Goal: Information Seeking & Learning: Check status

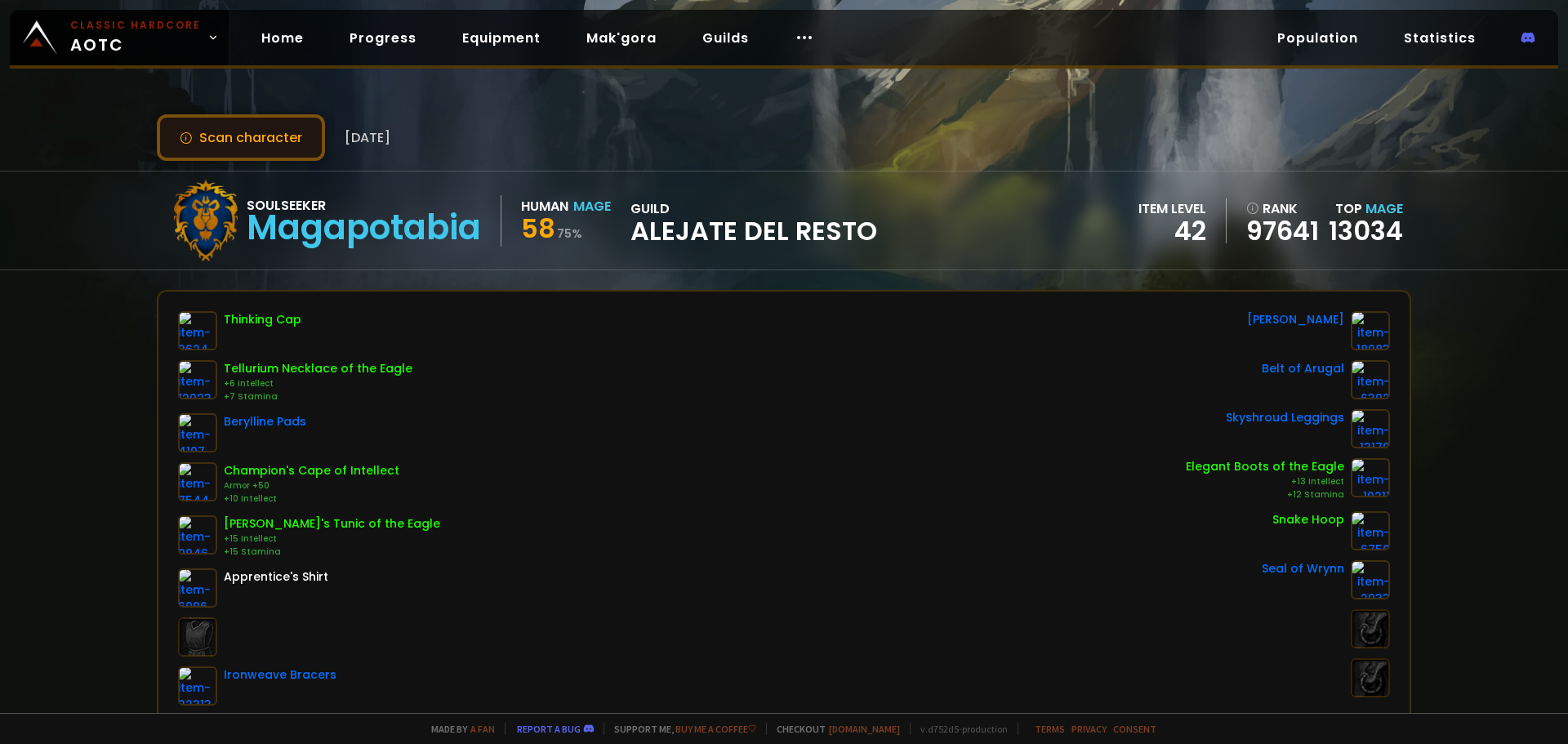
click at [282, 152] on button "Scan character" at bounding box center [241, 137] width 168 height 47
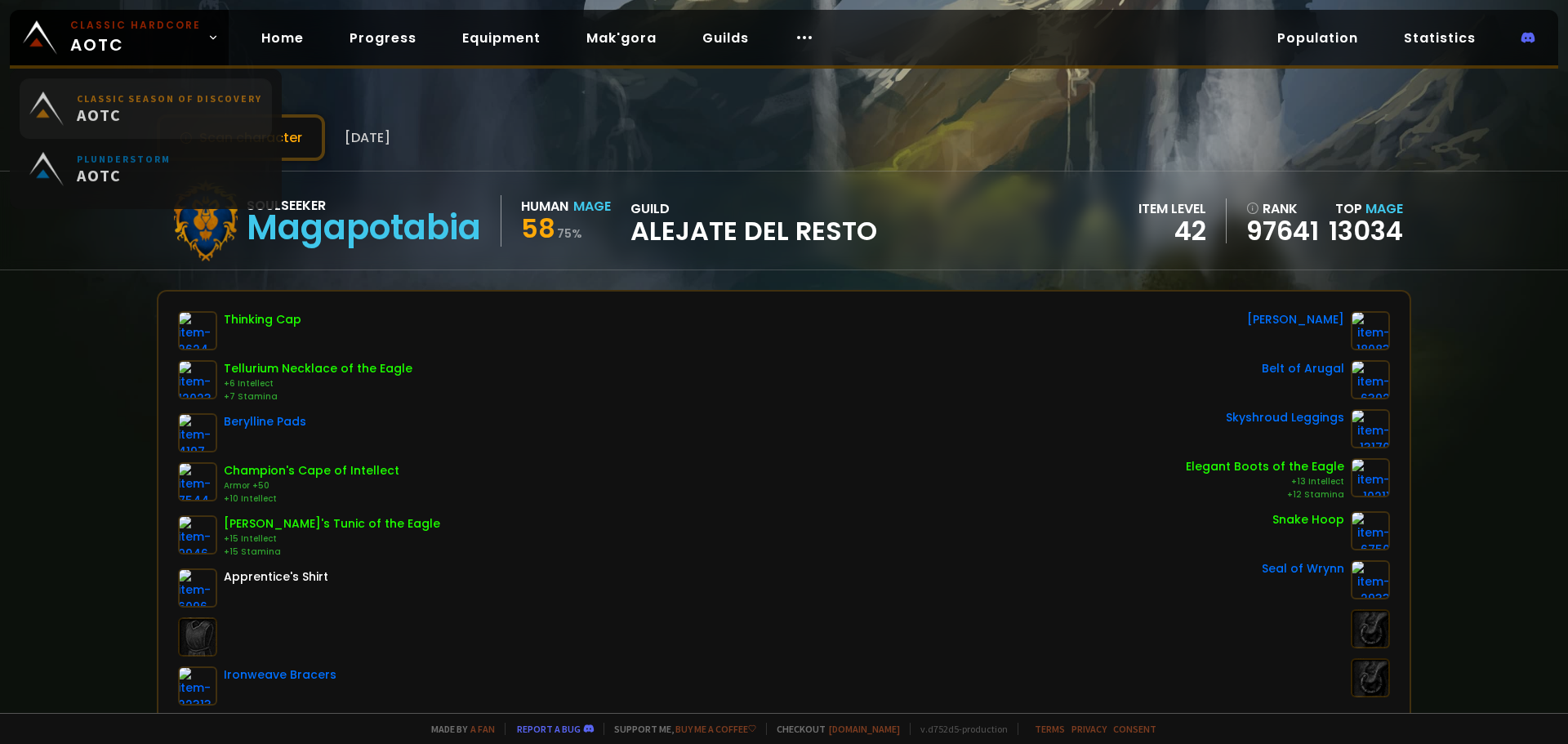
click at [123, 121] on span "AOTC" at bounding box center [169, 118] width 185 height 20
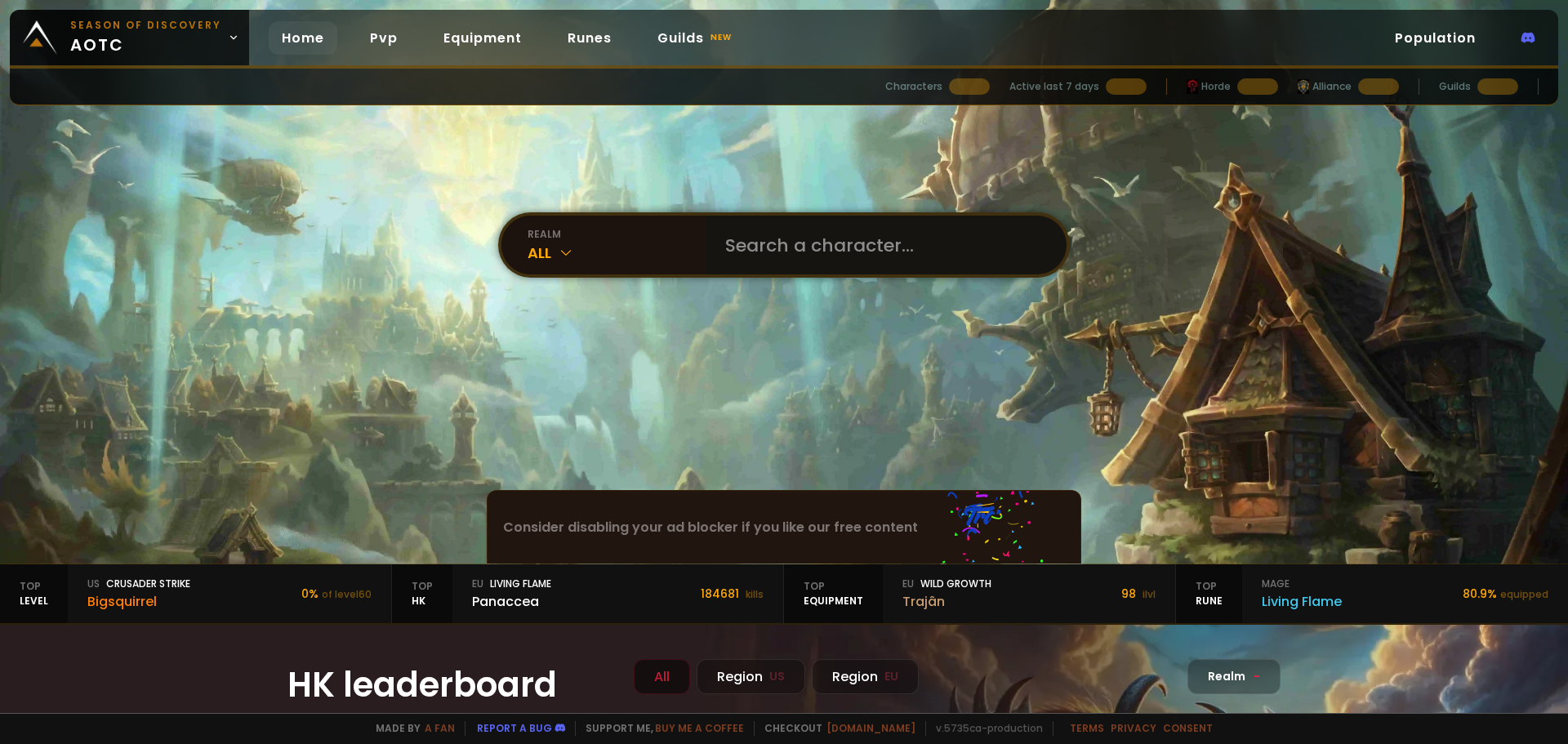
click at [759, 245] on input "text" at bounding box center [881, 245] width 331 height 58
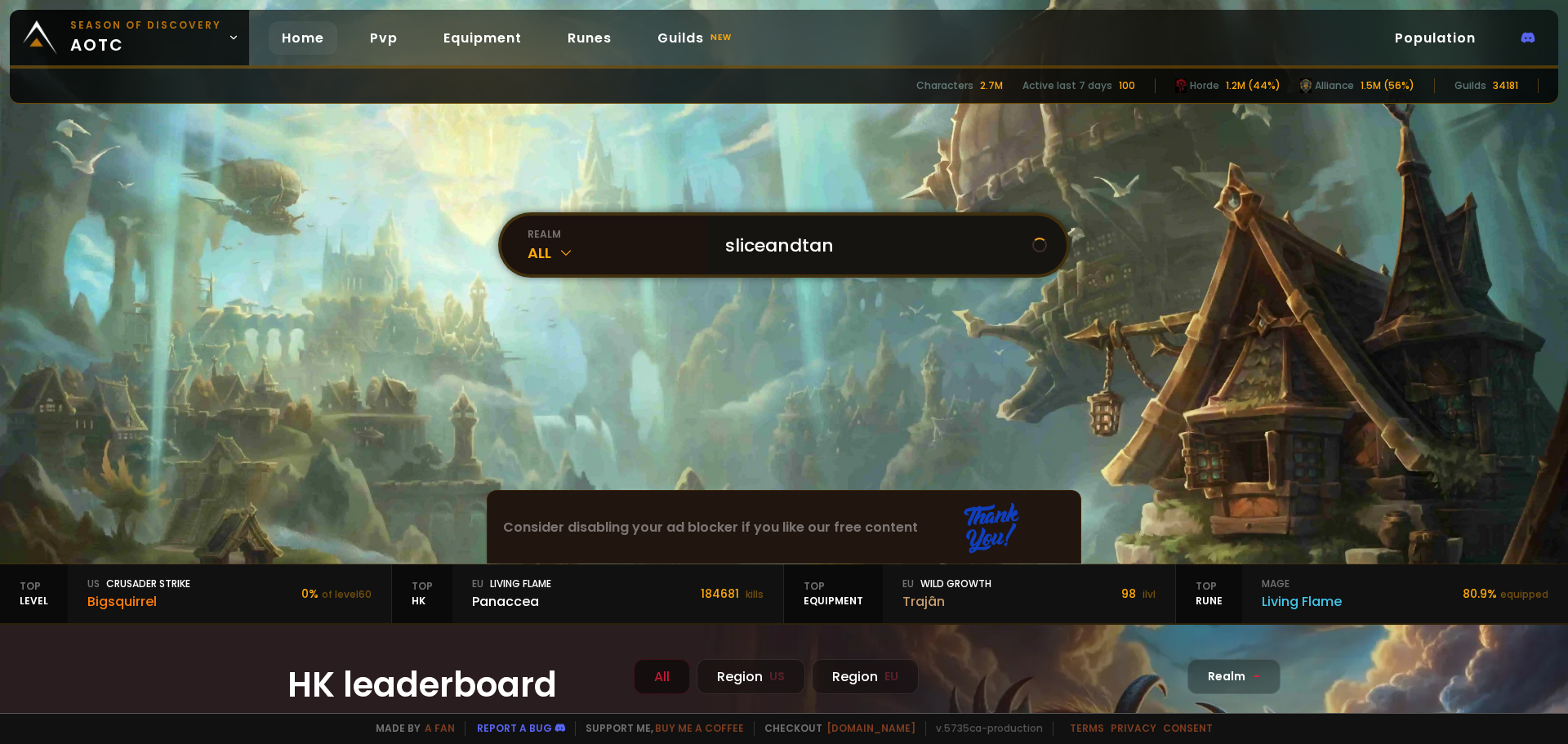
type input "sliceandtank"
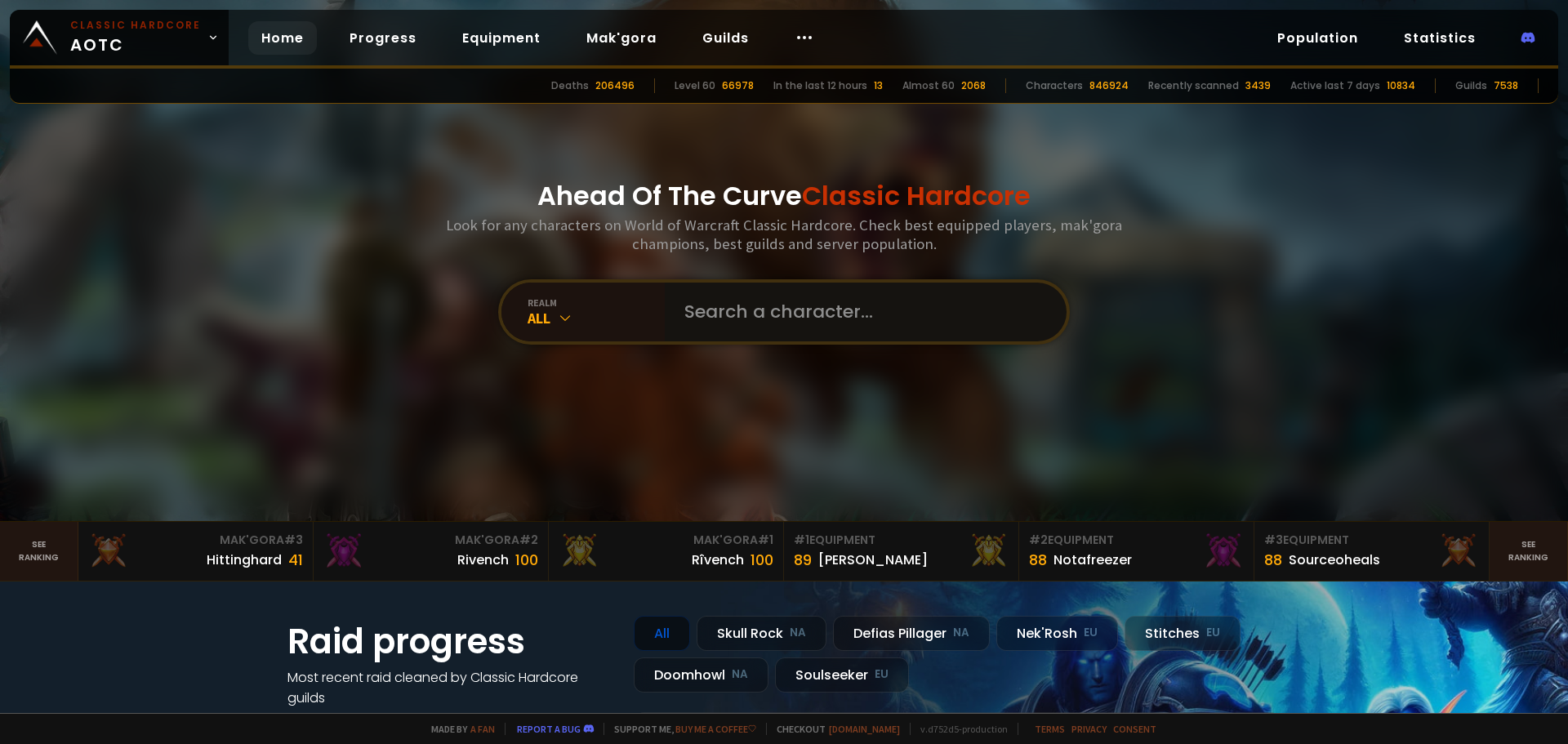
click at [768, 341] on input "text" at bounding box center [861, 312] width 372 height 58
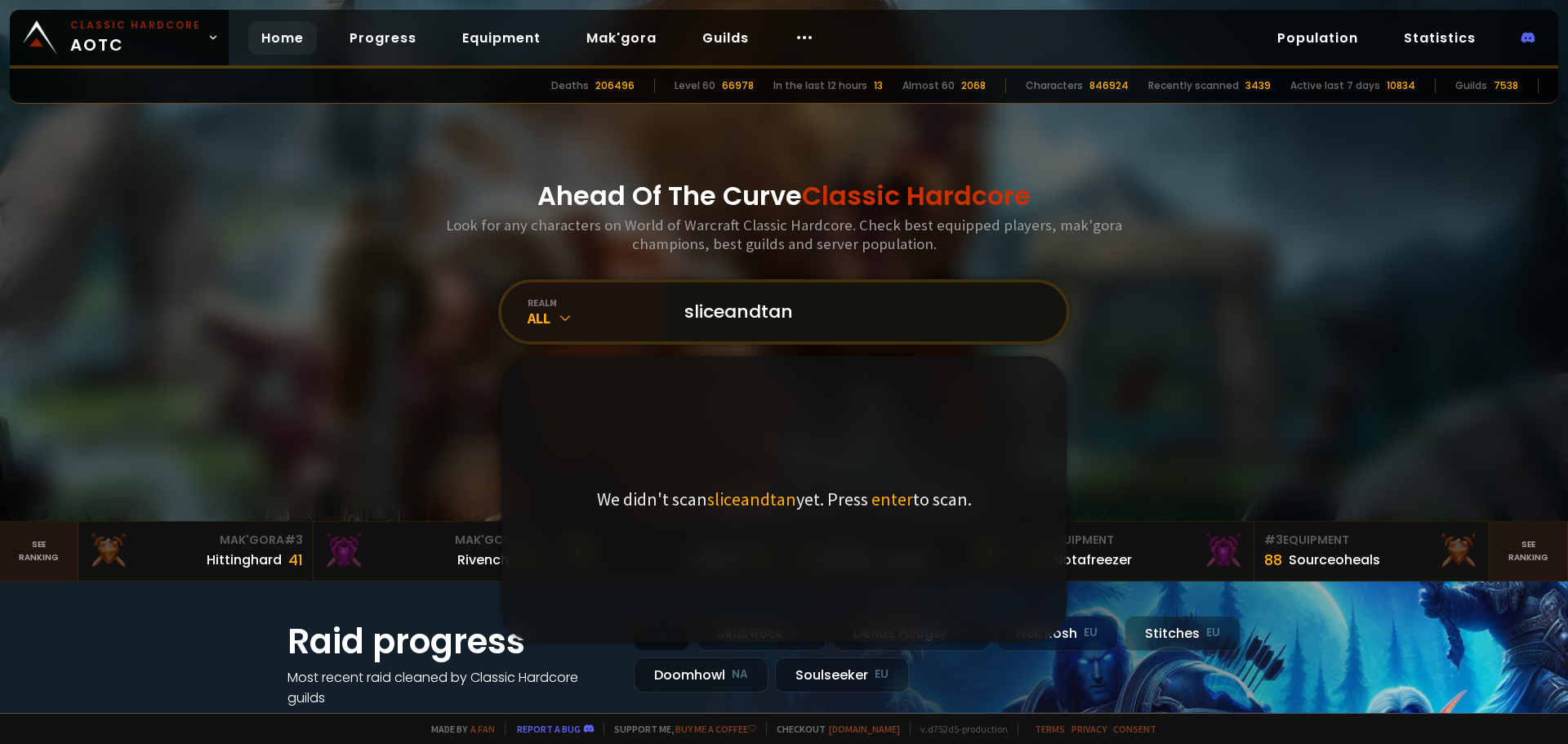
type input "sliceandtank"
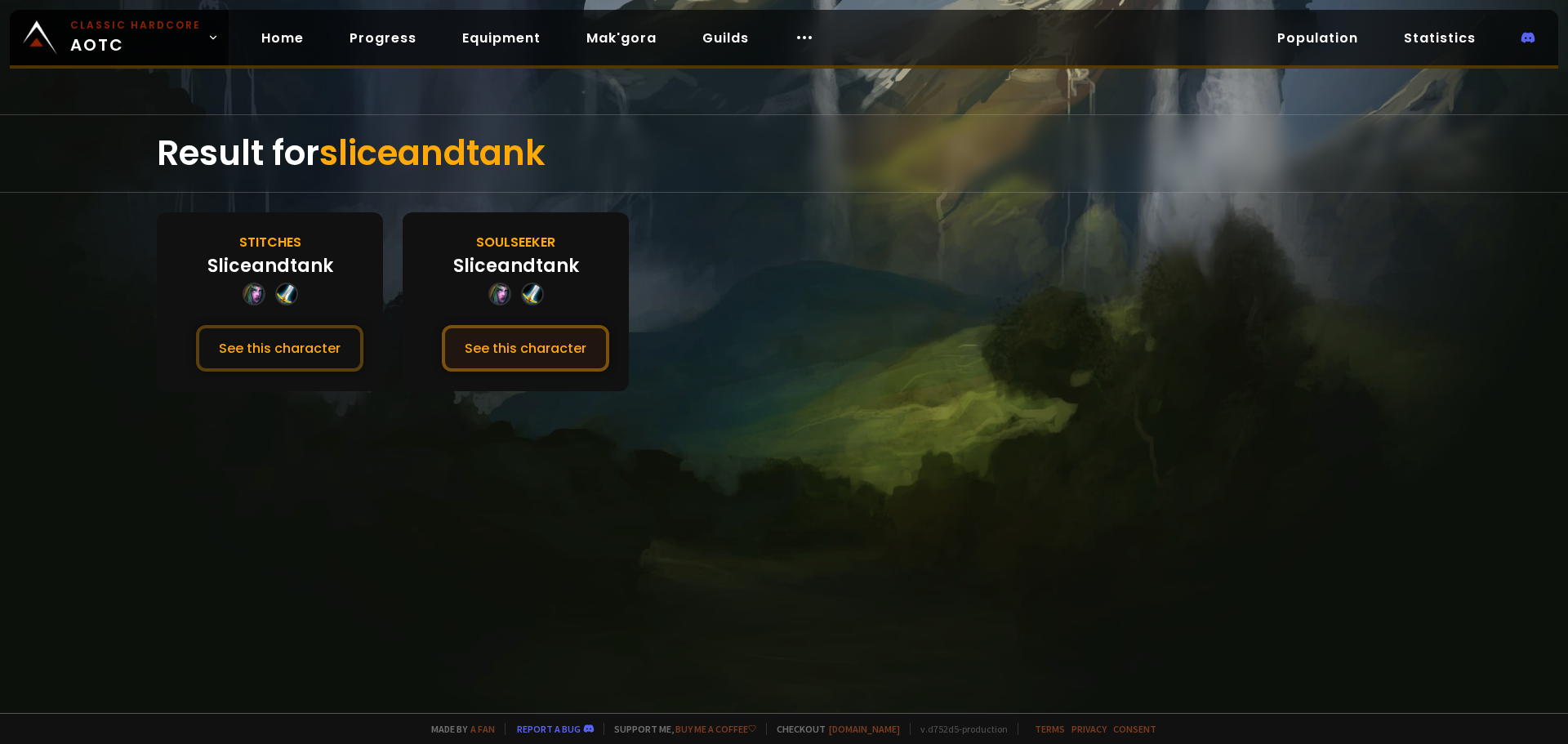
click at [572, 350] on button "See this character" at bounding box center [525, 348] width 167 height 47
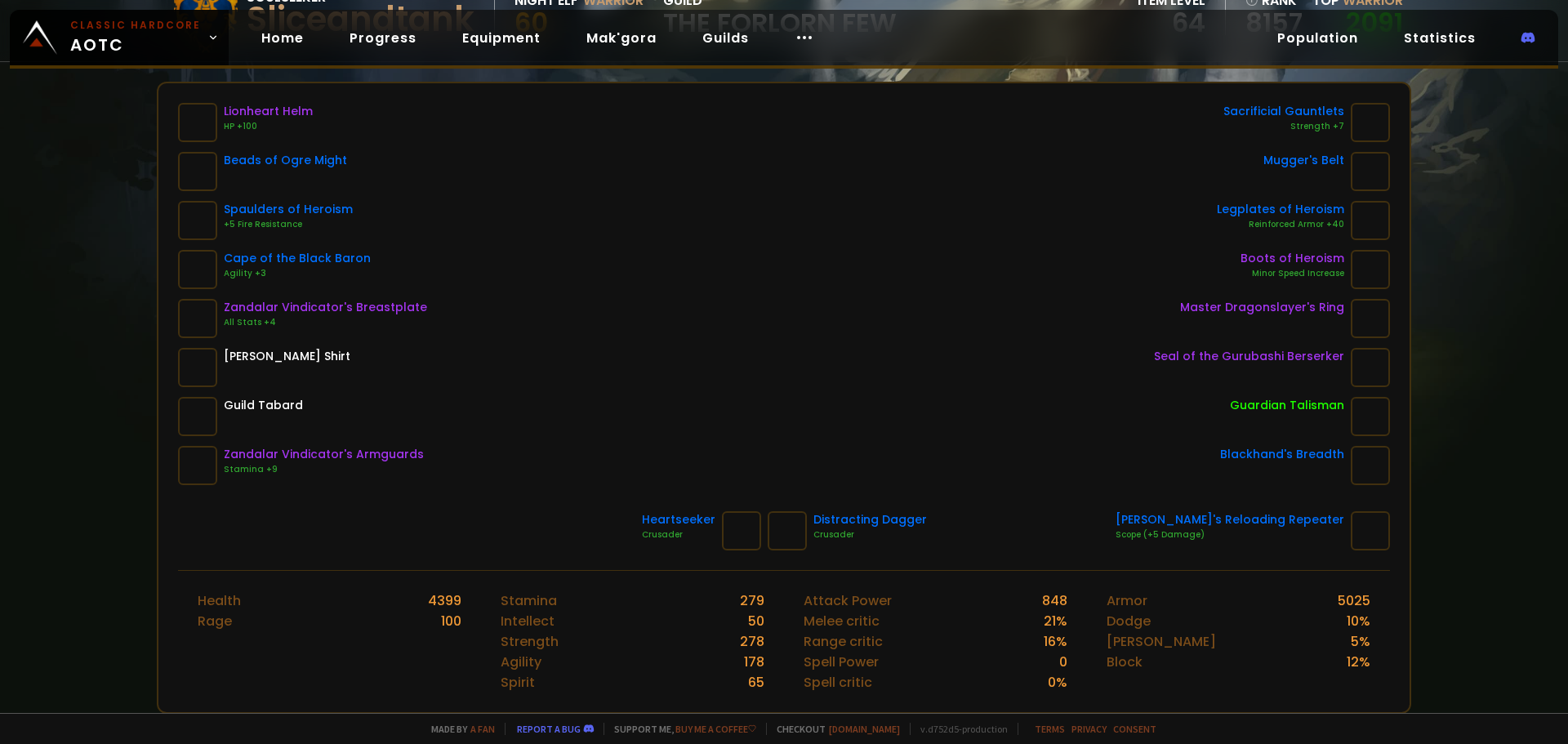
scroll to position [60, 0]
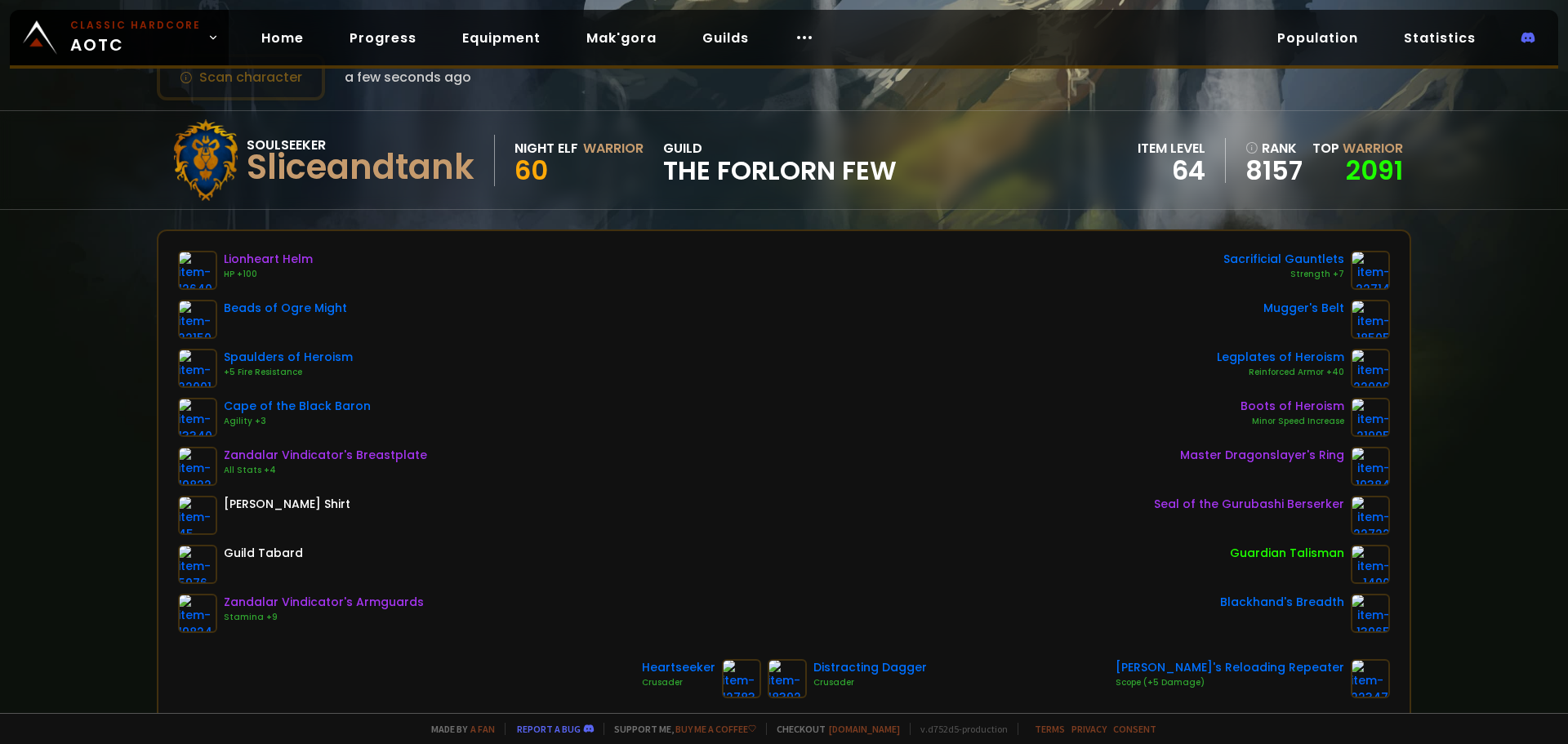
click at [643, 169] on div "60" at bounding box center [579, 171] width 129 height 25
drag, startPoint x: 787, startPoint y: 182, endPoint x: 829, endPoint y: 181, distance: 42.0
click at [823, 181] on span "The Forlorn Few" at bounding box center [779, 171] width 234 height 25
click at [877, 176] on span "The Forlorn Few" at bounding box center [779, 171] width 234 height 25
click at [894, 176] on span "The Forlorn Few" at bounding box center [779, 171] width 234 height 25
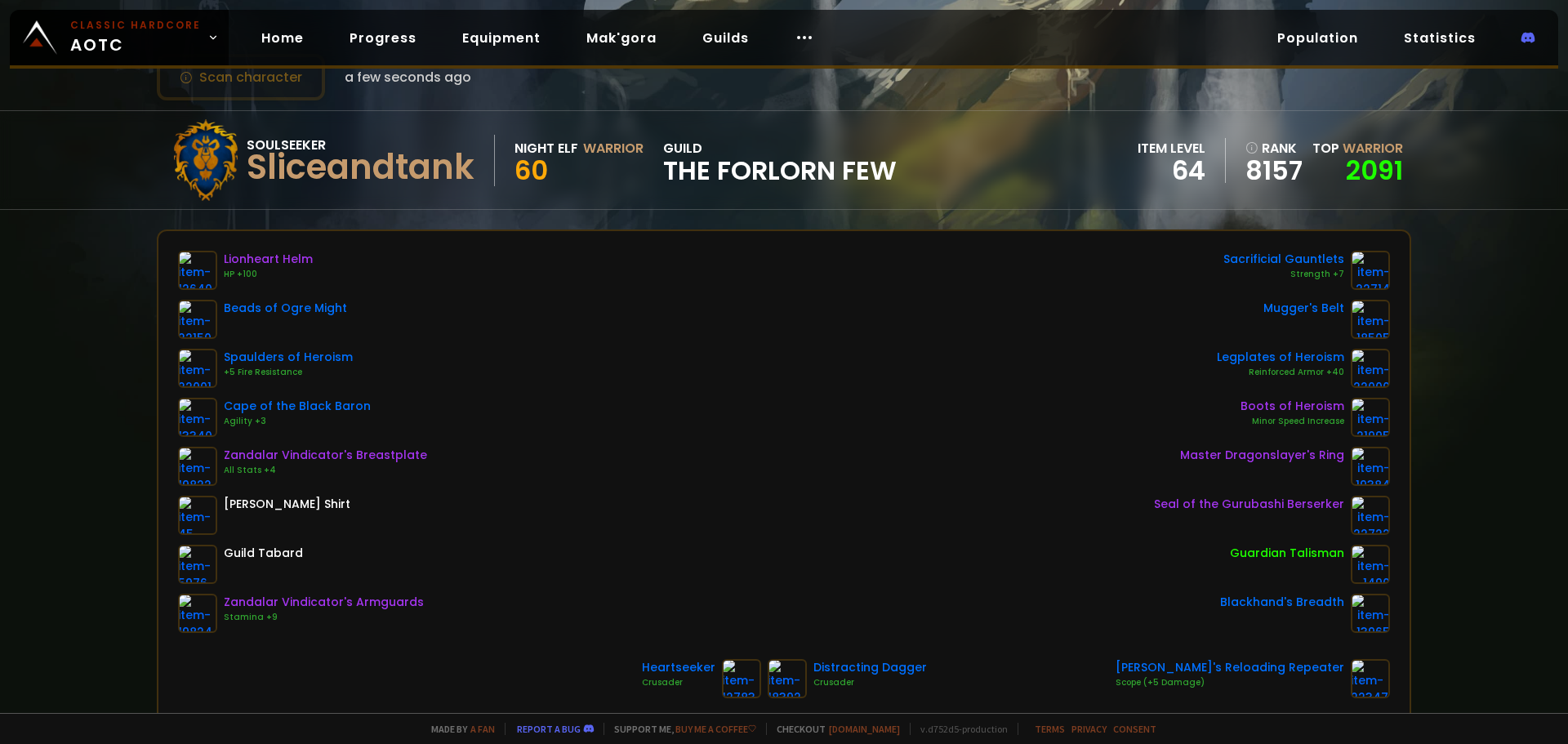
click at [894, 176] on span "The Forlorn Few" at bounding box center [779, 171] width 234 height 25
drag, startPoint x: 676, startPoint y: 162, endPoint x: 872, endPoint y: 164, distance: 196.0
click at [912, 175] on div "Soulseeker Sliceandtank Night Elf Warrior 60 guild The Forlorn Few item level 6…" at bounding box center [784, 160] width 1254 height 98
copy span "The Forlorn Few"
click at [918, 178] on div "Soulseeker Sliceandtank Night Elf Warrior 60 guild The Forlorn Few item level 6…" at bounding box center [784, 160] width 1254 height 98
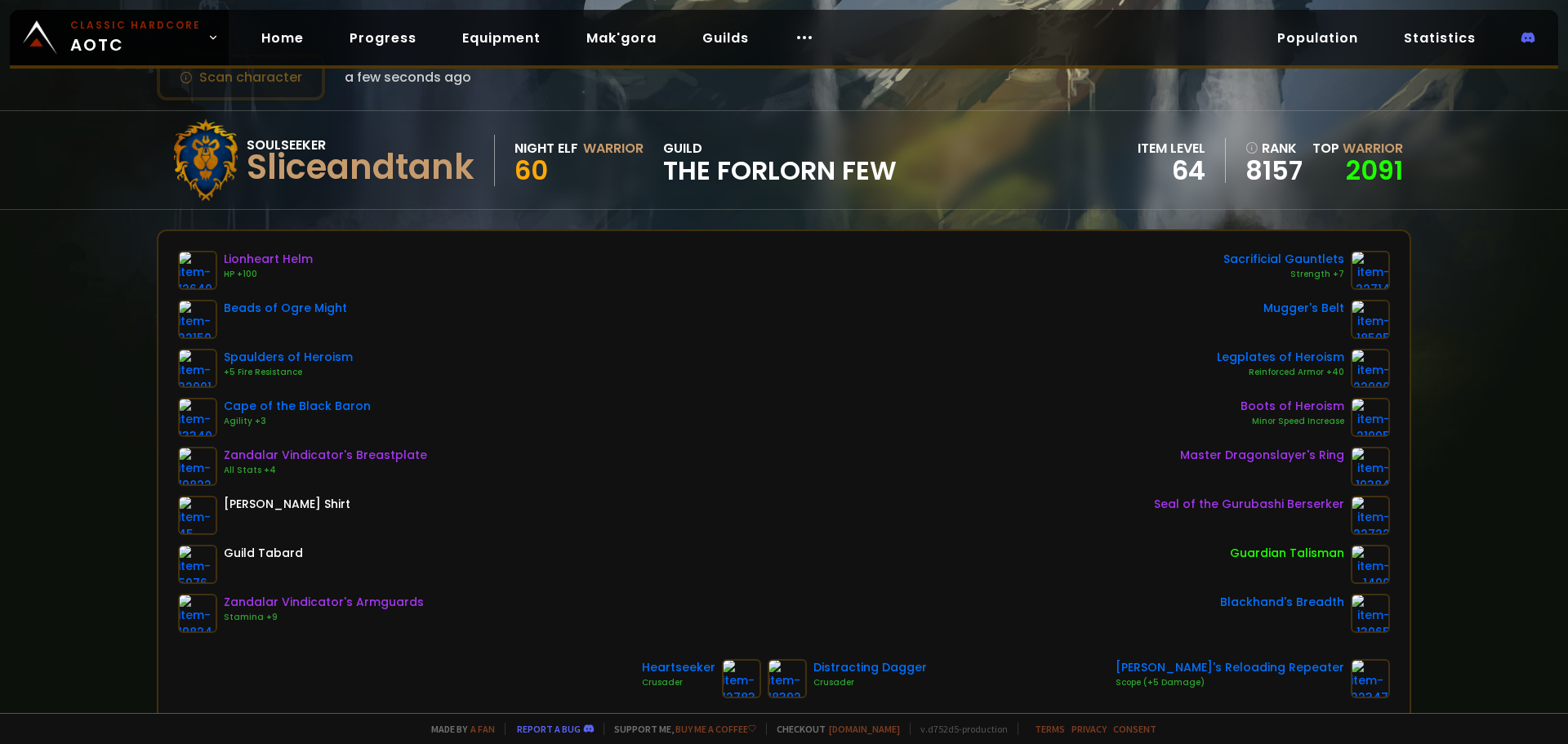
click at [918, 178] on div "Soulseeker Sliceandtank Night Elf Warrior 60 guild The Forlorn Few item level 6…" at bounding box center [784, 160] width 1254 height 98
